Goal: Transaction & Acquisition: Obtain resource

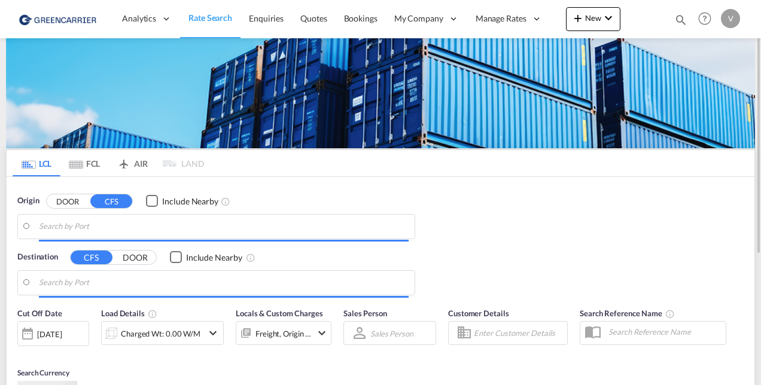
type input "CZ-40004, Trmice"
type input "[GEOGRAPHIC_DATA], SGSIN"
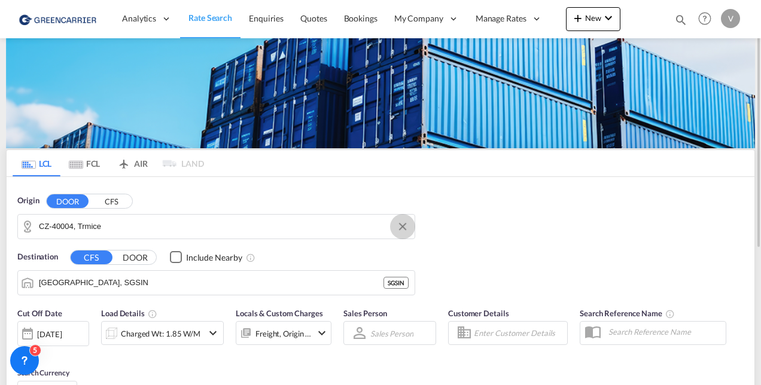
drag, startPoint x: 400, startPoint y: 224, endPoint x: 160, endPoint y: 224, distance: 239.9
click at [398, 224] on button "Clear Input" at bounding box center [403, 227] width 18 height 18
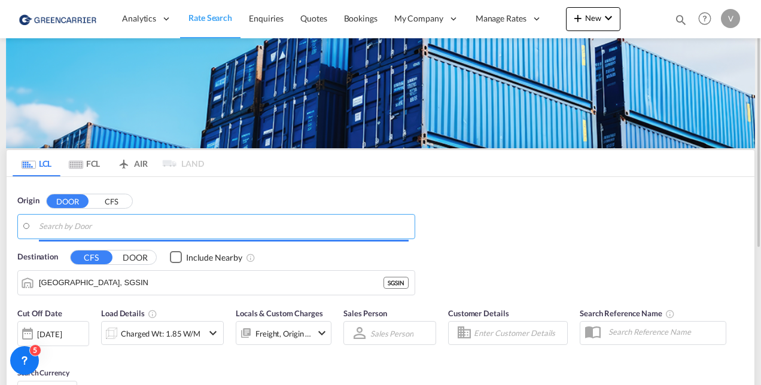
click at [142, 220] on input "Search by Door" at bounding box center [224, 227] width 370 height 18
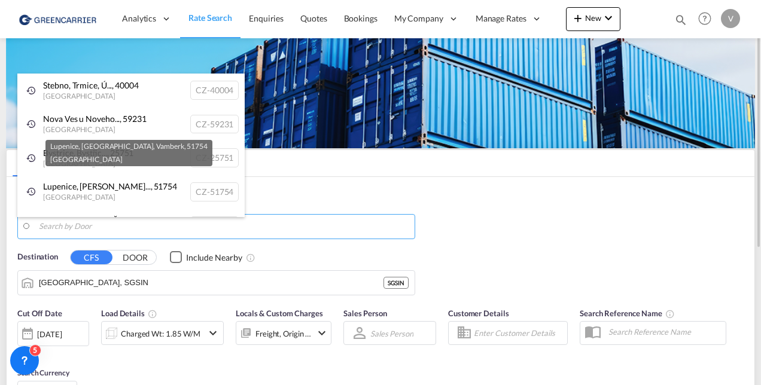
click at [105, 201] on div "Lupenice, Rychnov... , 51754 [GEOGRAPHIC_DATA] [GEOGRAPHIC_DATA]-51754" at bounding box center [130, 192] width 227 height 34
type input "CZ-51754, Lupenice, [GEOGRAPHIC_DATA], Vamberk"
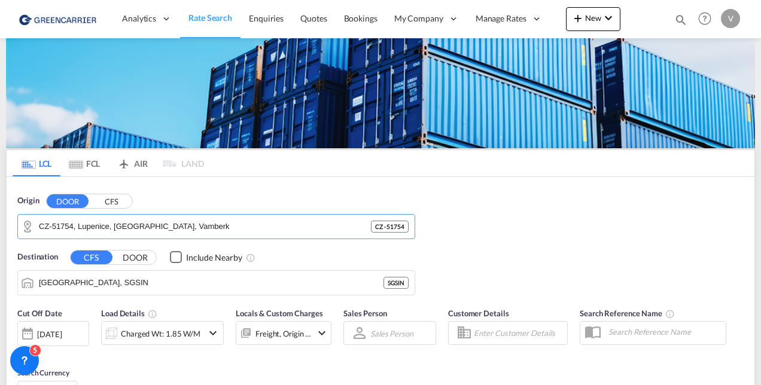
click at [109, 194] on button "CFS" at bounding box center [111, 201] width 42 height 14
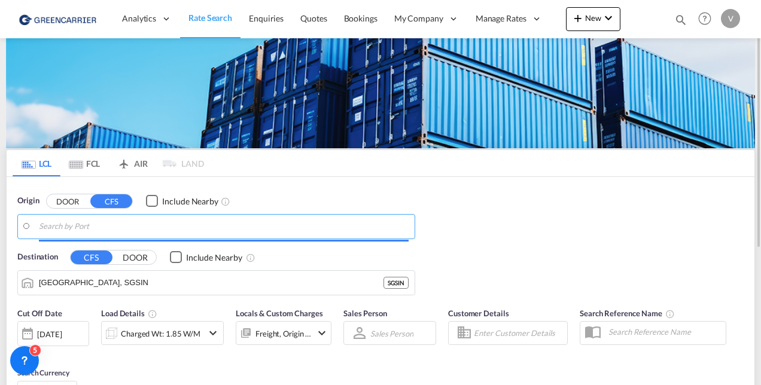
click at [108, 220] on input "Search by Port" at bounding box center [224, 227] width 370 height 18
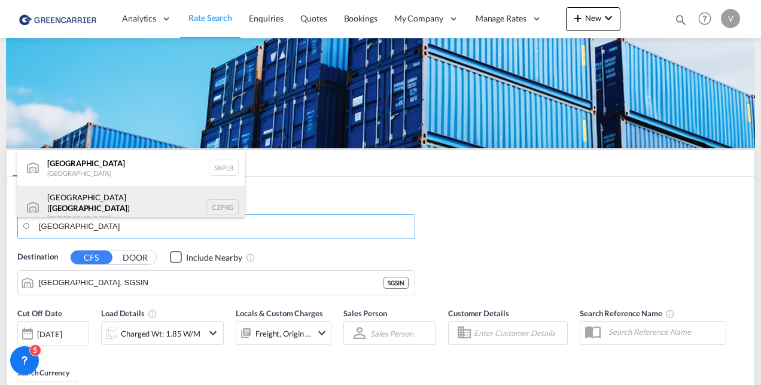
click at [93, 193] on div "[GEOGRAPHIC_DATA] ( [GEOGRAPHIC_DATA] ) [GEOGRAPHIC_DATA] CZPRG" at bounding box center [130, 207] width 227 height 43
type input "[GEOGRAPHIC_DATA] ([GEOGRAPHIC_DATA]), CZPRG"
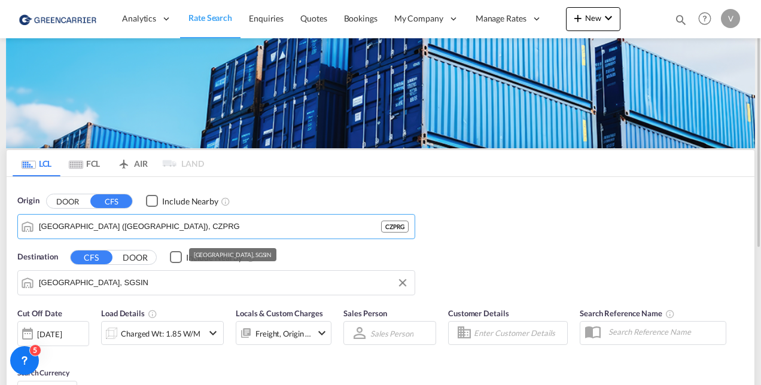
scroll to position [179, 0]
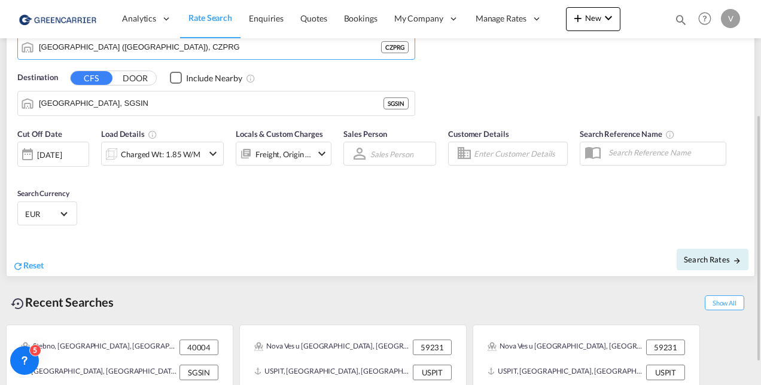
click at [195, 157] on div "Charged Wt: 1.85 W/M" at bounding box center [161, 154] width 80 height 17
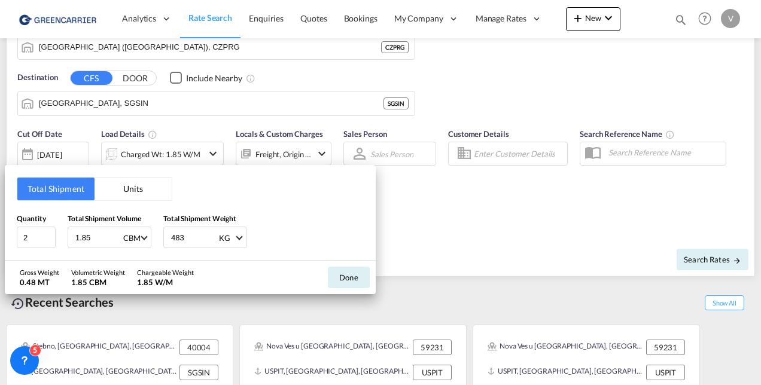
drag, startPoint x: 108, startPoint y: 239, endPoint x: -30, endPoint y: 223, distance: 139.1
click at [0, 223] on html "Analytics Reports Dashboard Rate Search Enquiries Quotes" at bounding box center [380, 192] width 761 height 385
type input "6.653"
click at [178, 235] on input "483" at bounding box center [194, 237] width 48 height 20
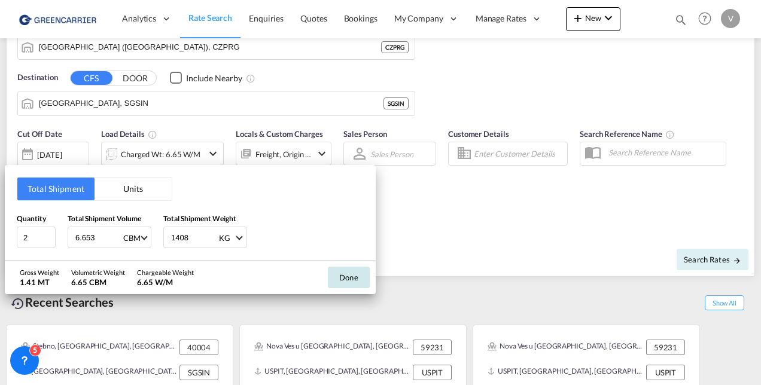
type input "1408"
click at [365, 278] on button "Done" at bounding box center [349, 278] width 42 height 22
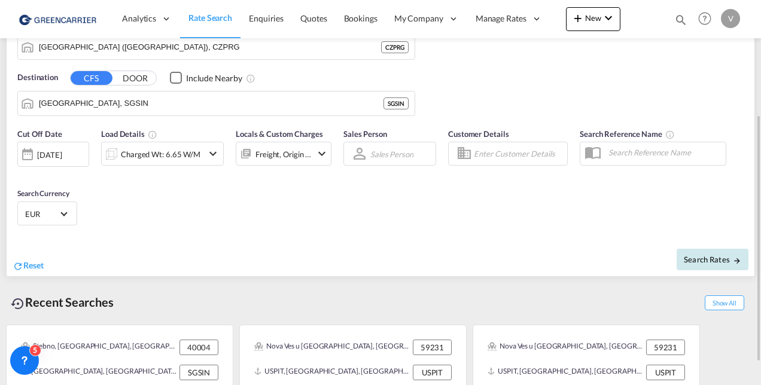
click at [733, 258] on md-icon "icon-arrow-right" at bounding box center [737, 261] width 8 height 8
type input "CZPRG to SGSIN / [DATE]"
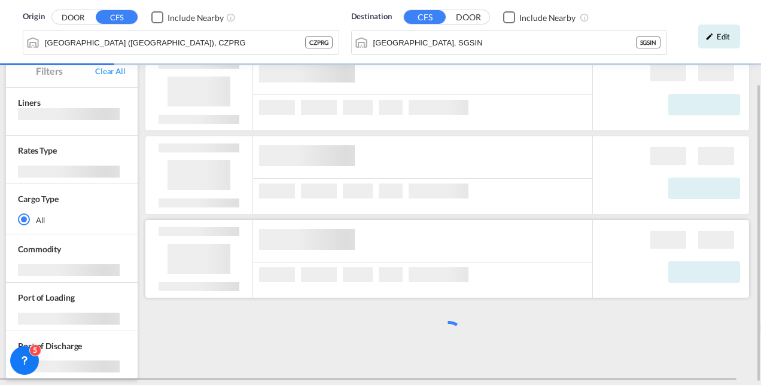
scroll to position [109, 0]
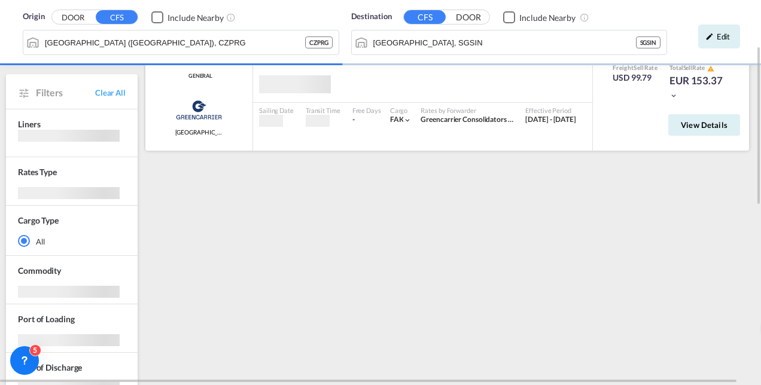
click at [671, 95] on md-icon "icon-chevron-down" at bounding box center [673, 96] width 8 height 8
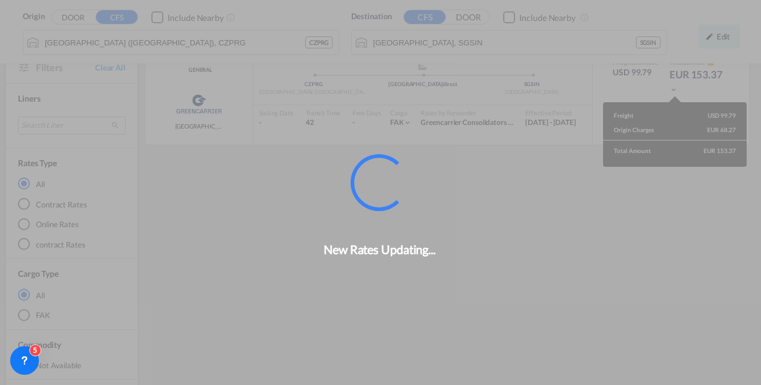
scroll to position [106, 0]
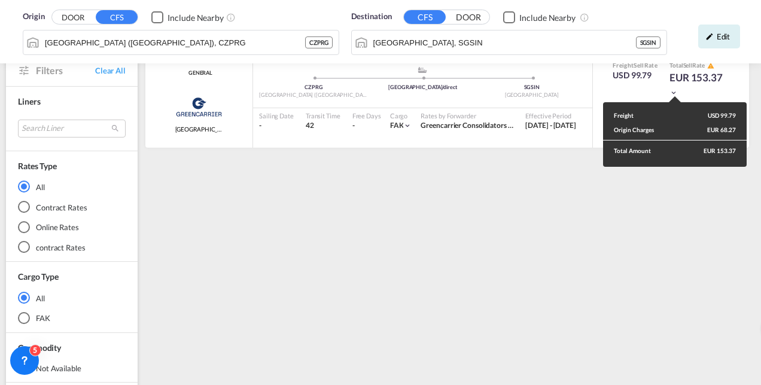
click at [479, 164] on div "Freight USD 99.79 Origin Charges EUR 68.27 Total Amount EUR 153.37" at bounding box center [380, 192] width 761 height 385
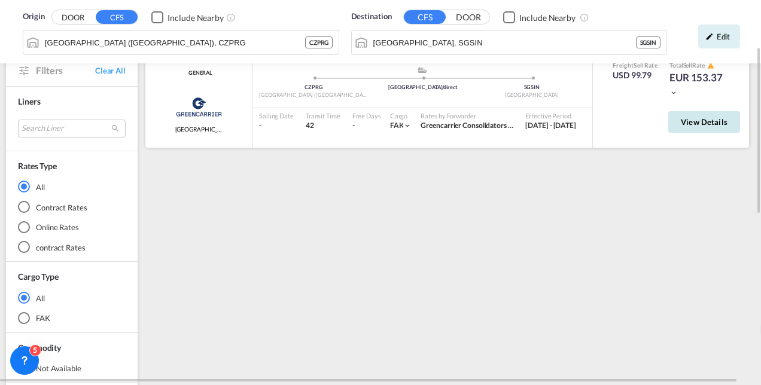
click at [697, 125] on span "View Details" at bounding box center [704, 122] width 47 height 10
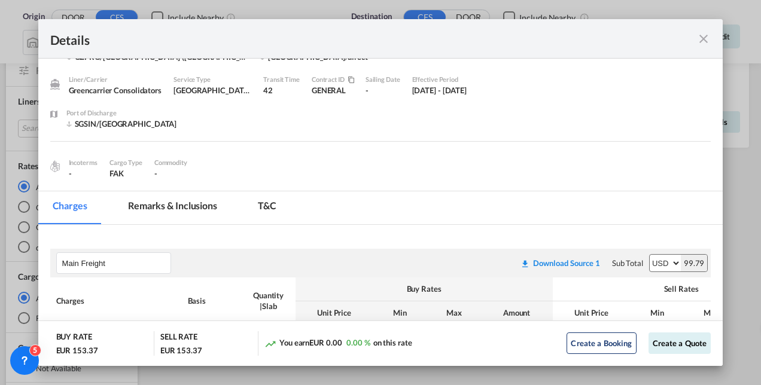
scroll to position [0, 0]
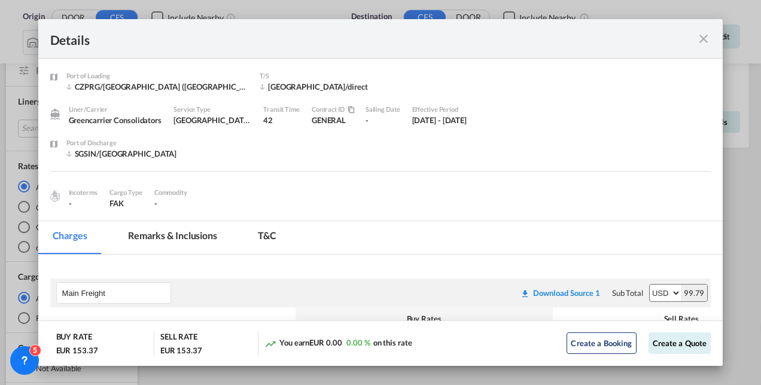
click at [712, 39] on div "Details" at bounding box center [380, 38] width 685 height 39
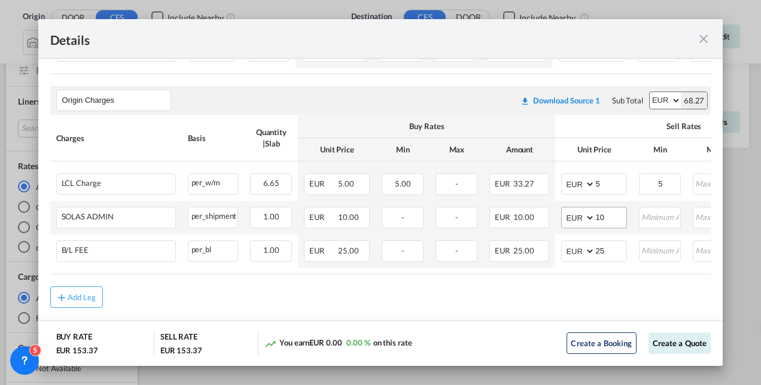
scroll to position [339, 0]
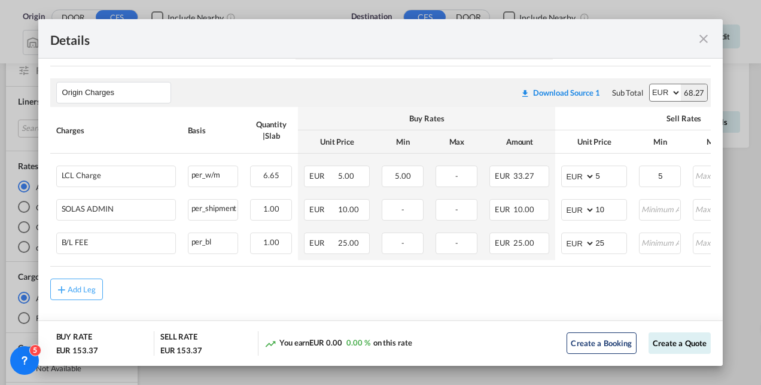
click at [703, 41] on md-icon "icon-close fg-AAA8AD m-0 cursor" at bounding box center [703, 39] width 14 height 14
